Goal: Task Accomplishment & Management: Manage account settings

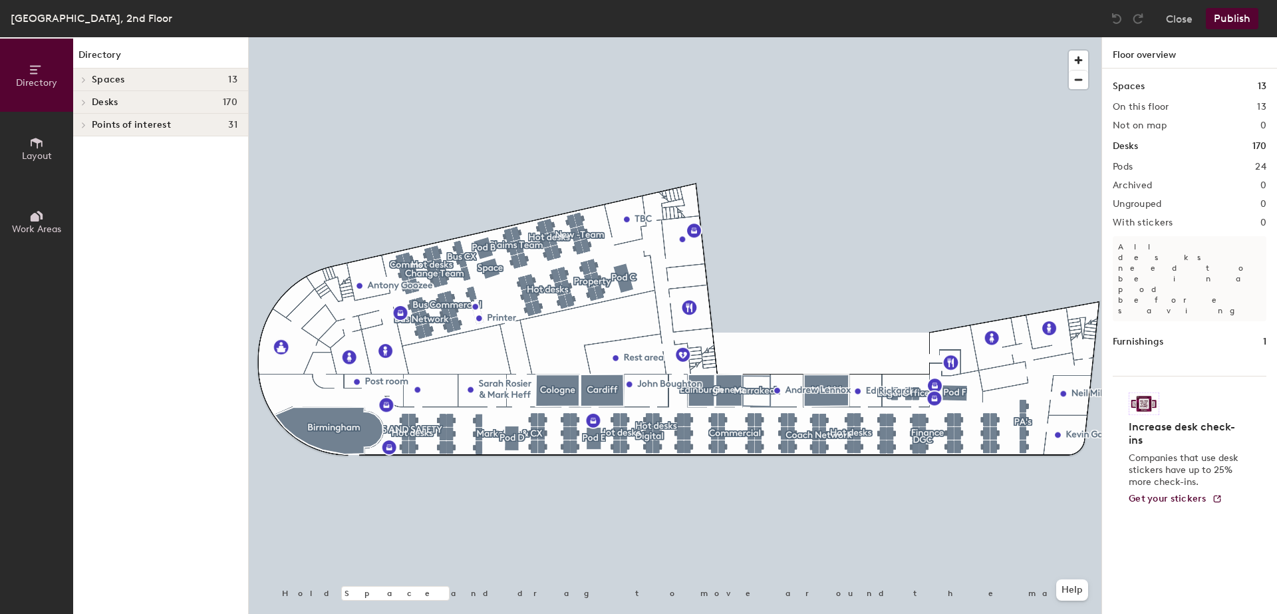
click at [32, 143] on icon at bounding box center [36, 143] width 15 height 15
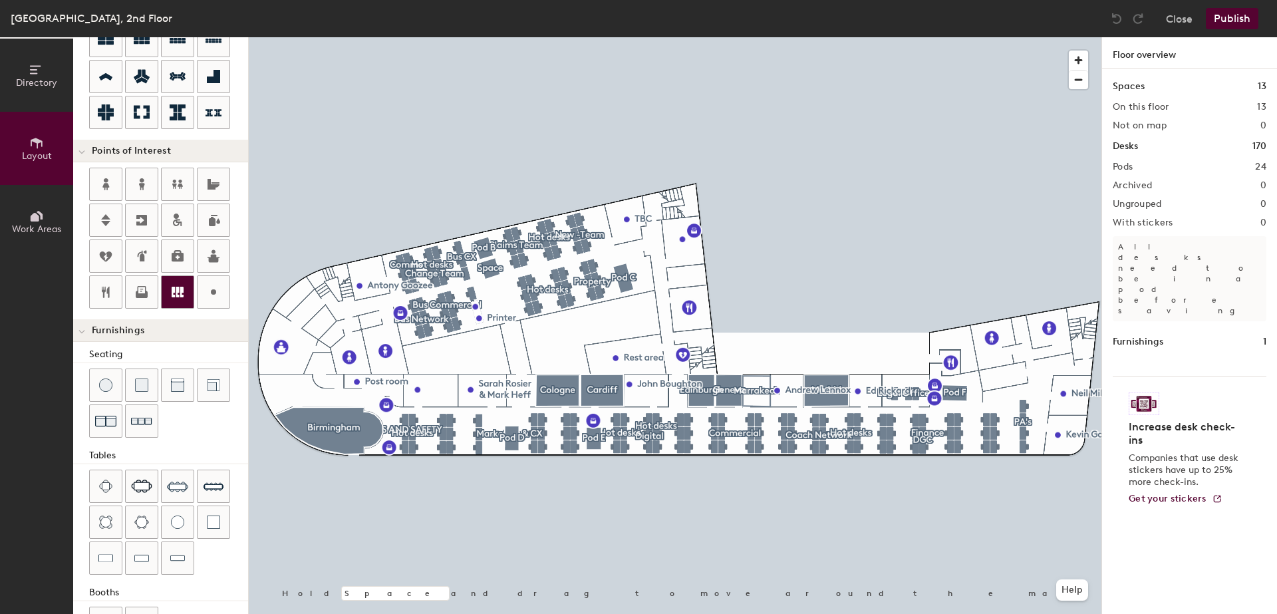
scroll to position [199, 0]
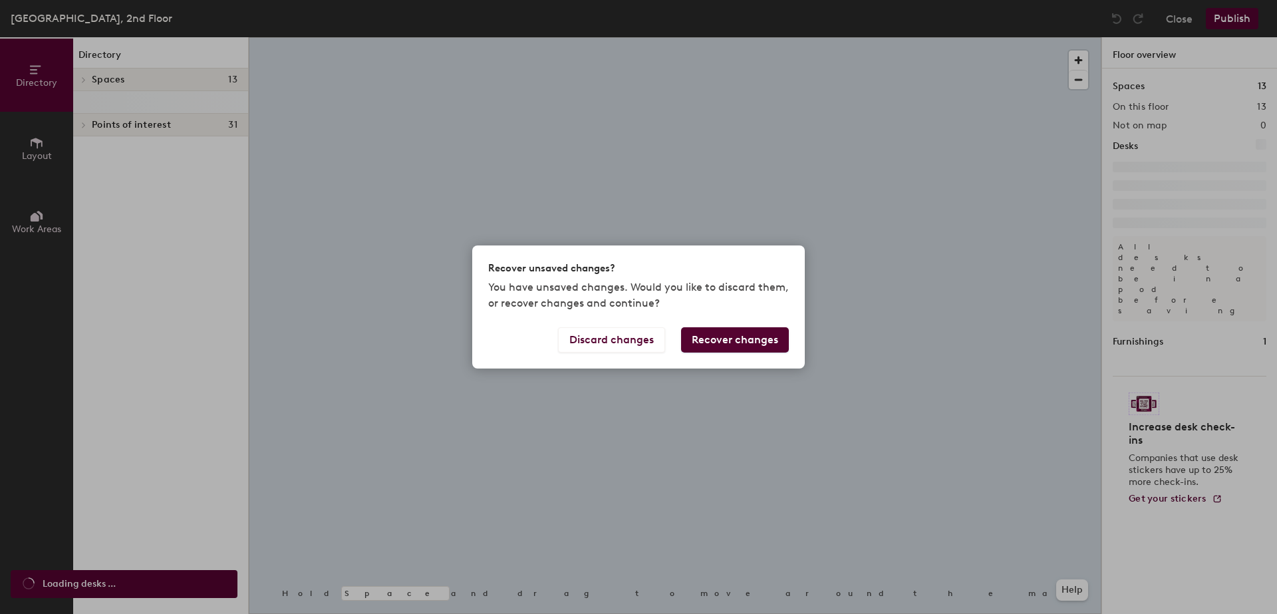
click at [36, 152] on body "Skip navigation Schedule Office People Analytics Visits Deliveries Services Man…" at bounding box center [638, 307] width 1277 height 614
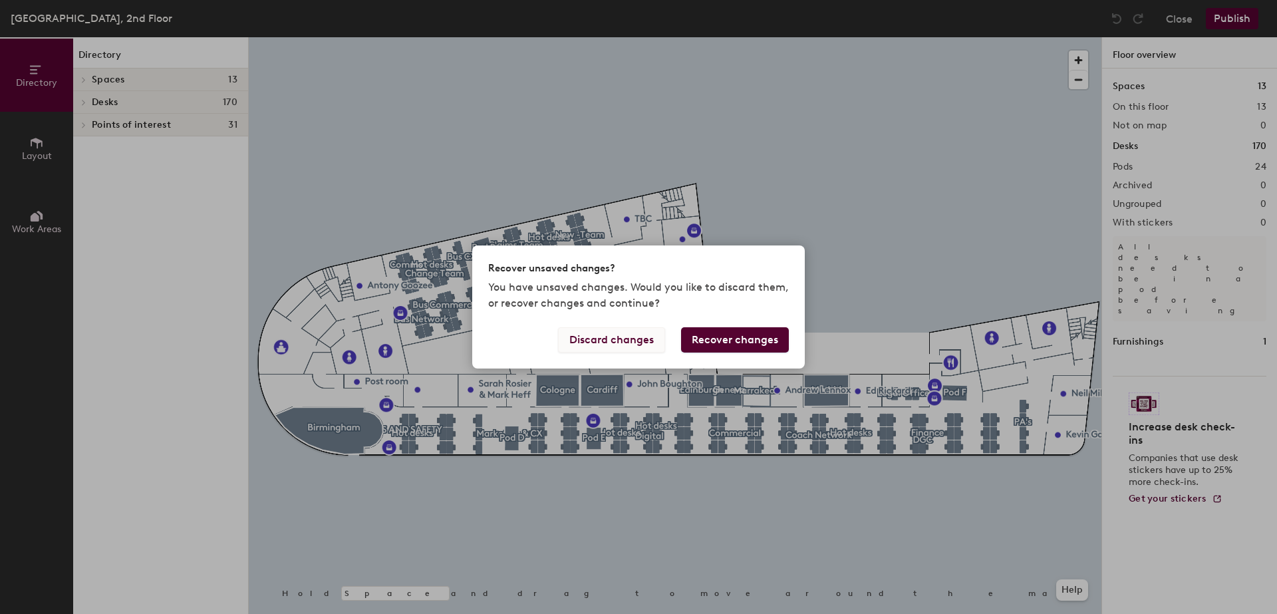
click at [635, 336] on button "Discard changes" at bounding box center [611, 339] width 107 height 25
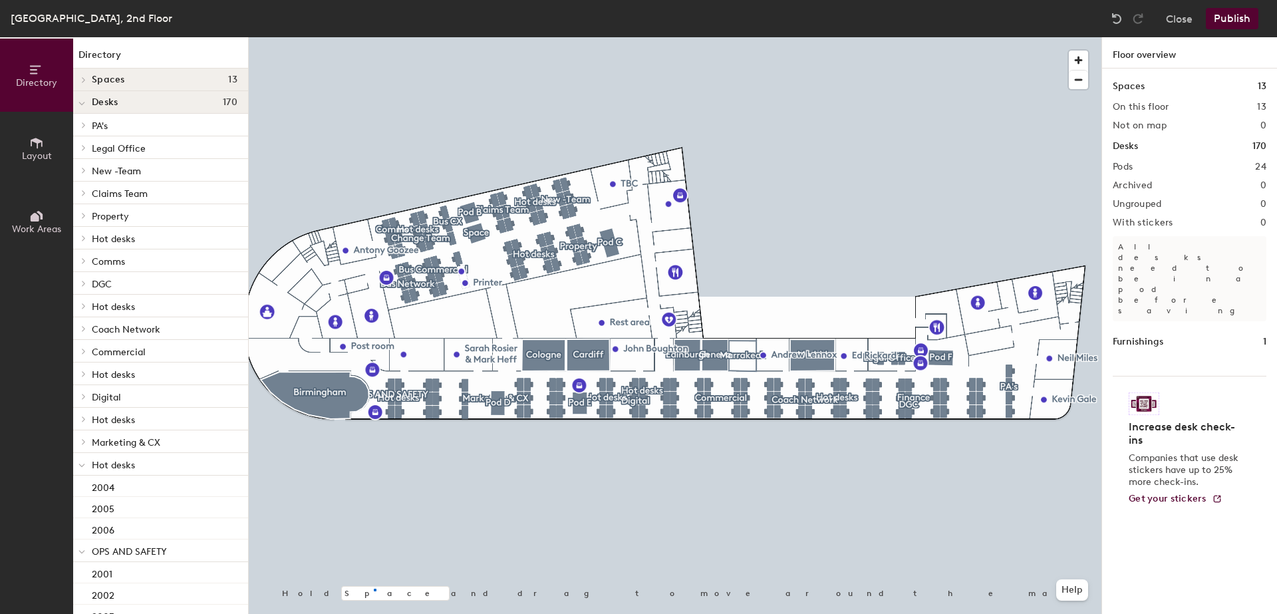
click at [374, 37] on div at bounding box center [675, 37] width 853 height 0
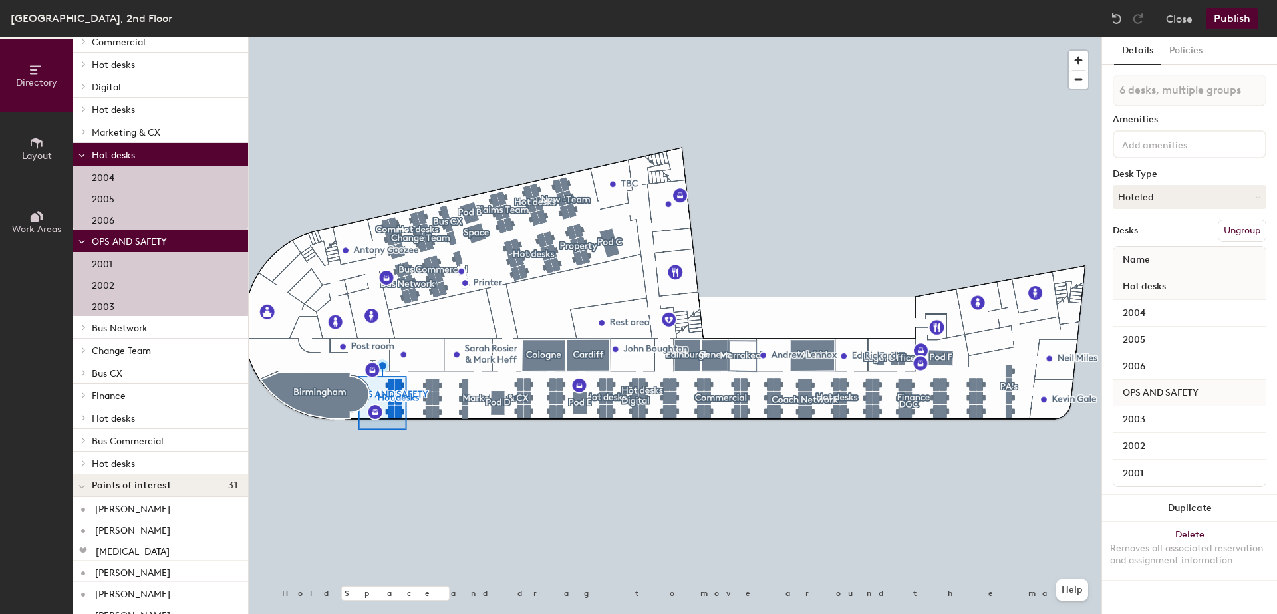
scroll to position [331, 0]
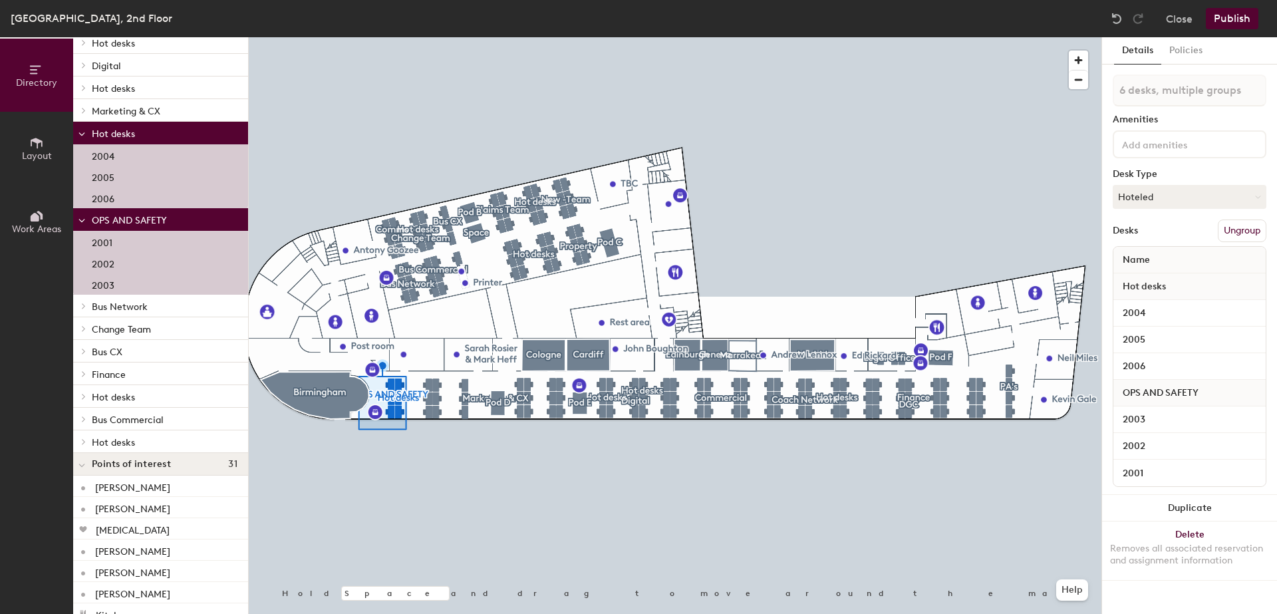
click at [1136, 290] on span "Hot desks" at bounding box center [1144, 287] width 57 height 24
click at [79, 134] on icon at bounding box center [81, 134] width 7 height 5
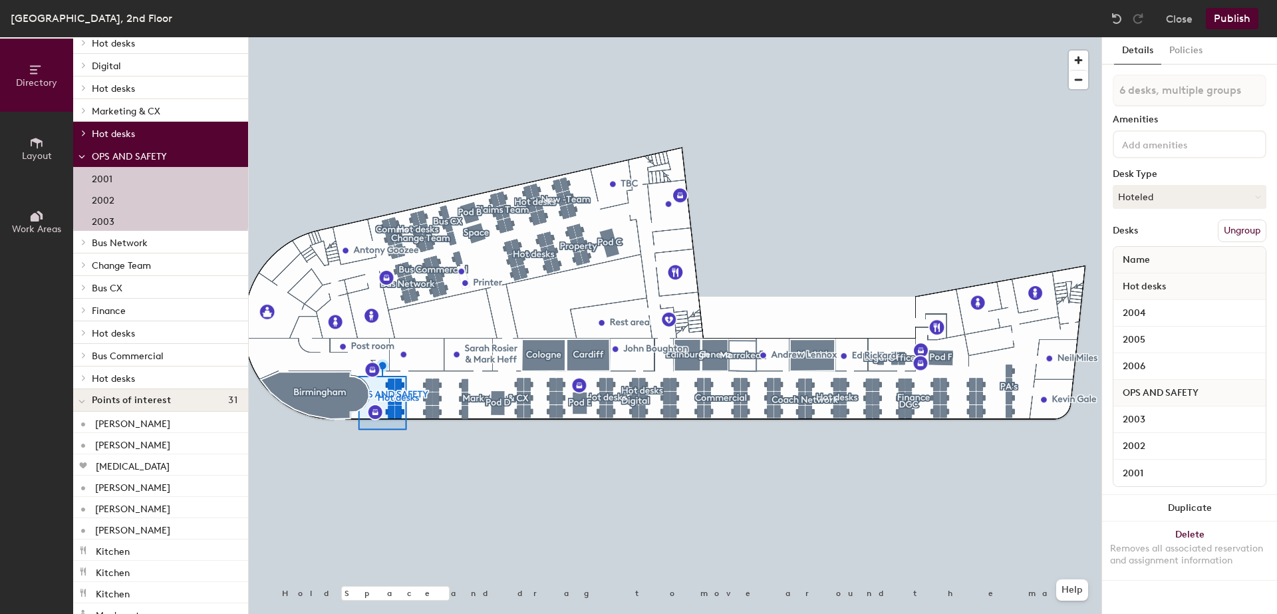
click at [79, 134] on span at bounding box center [82, 133] width 11 height 7
